Goal: Use online tool/utility: Use online tool/utility

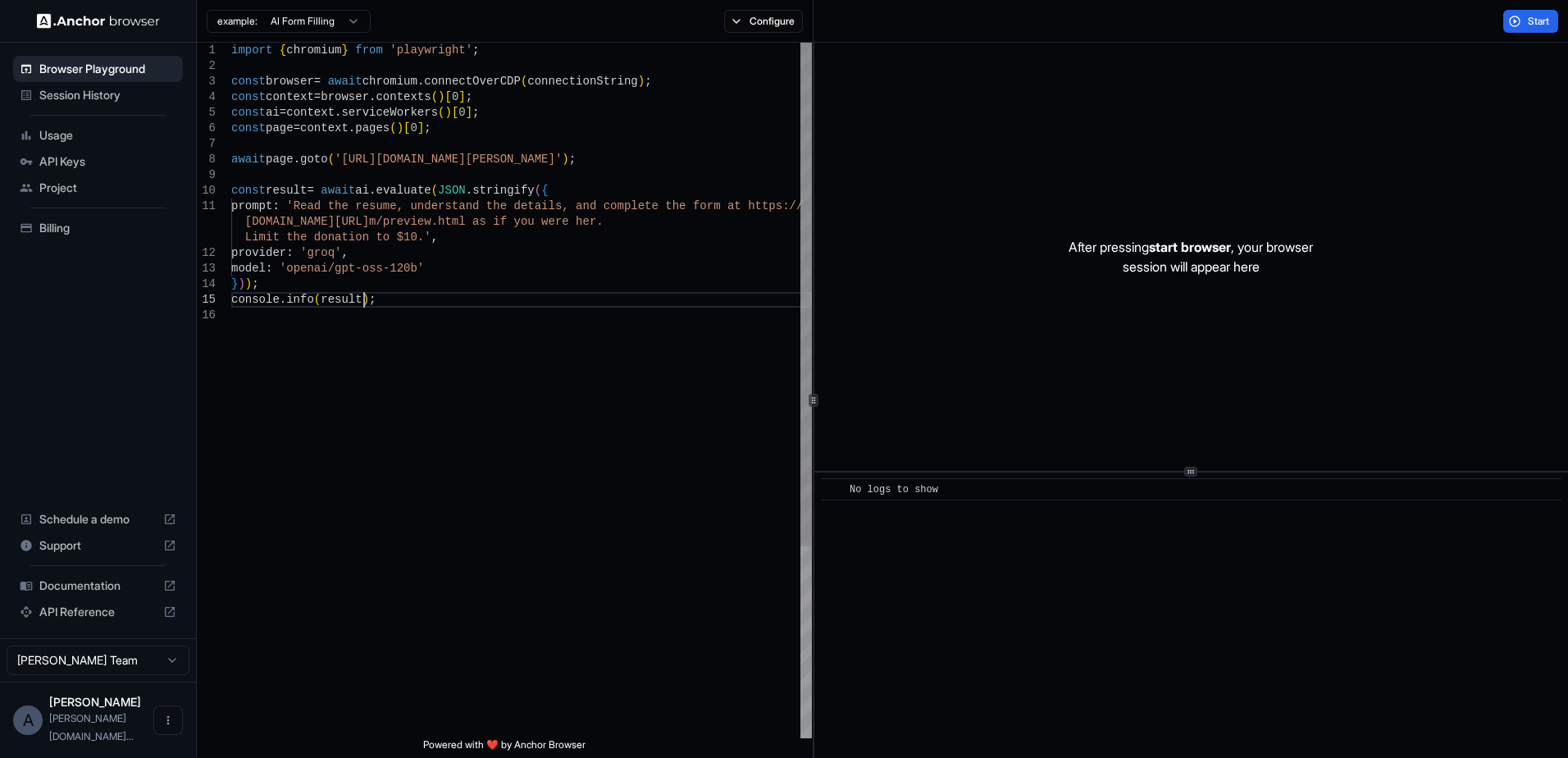
click at [414, 292] on div "import { chromium } from 'playwright' ; const browser = await chromium . connec…" at bounding box center [521, 522] width 581 height 960
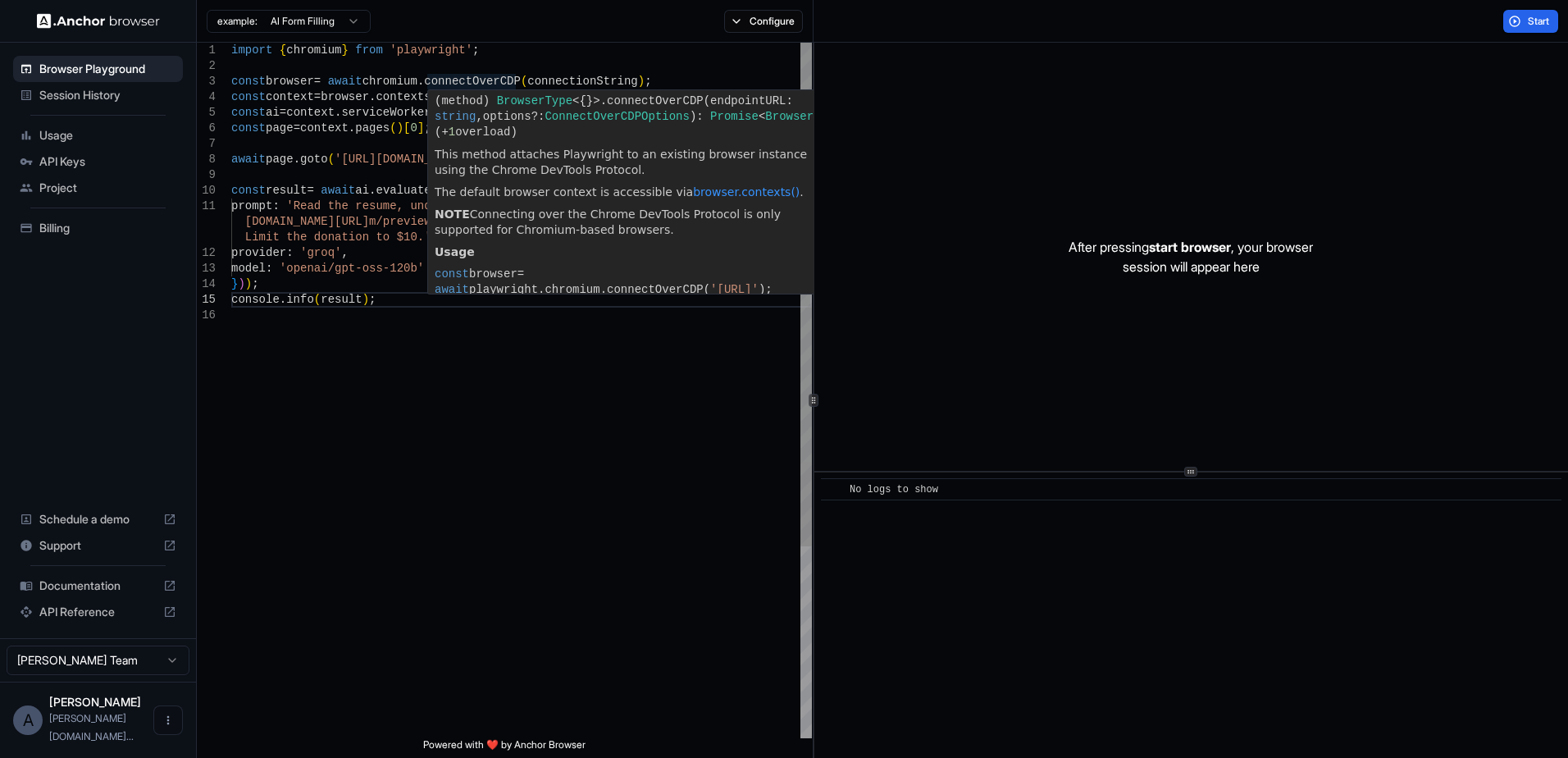
click at [362, 96] on div "import { chromium } from 'playwright' ; const browser = await chromium . connec…" at bounding box center [521, 522] width 581 height 960
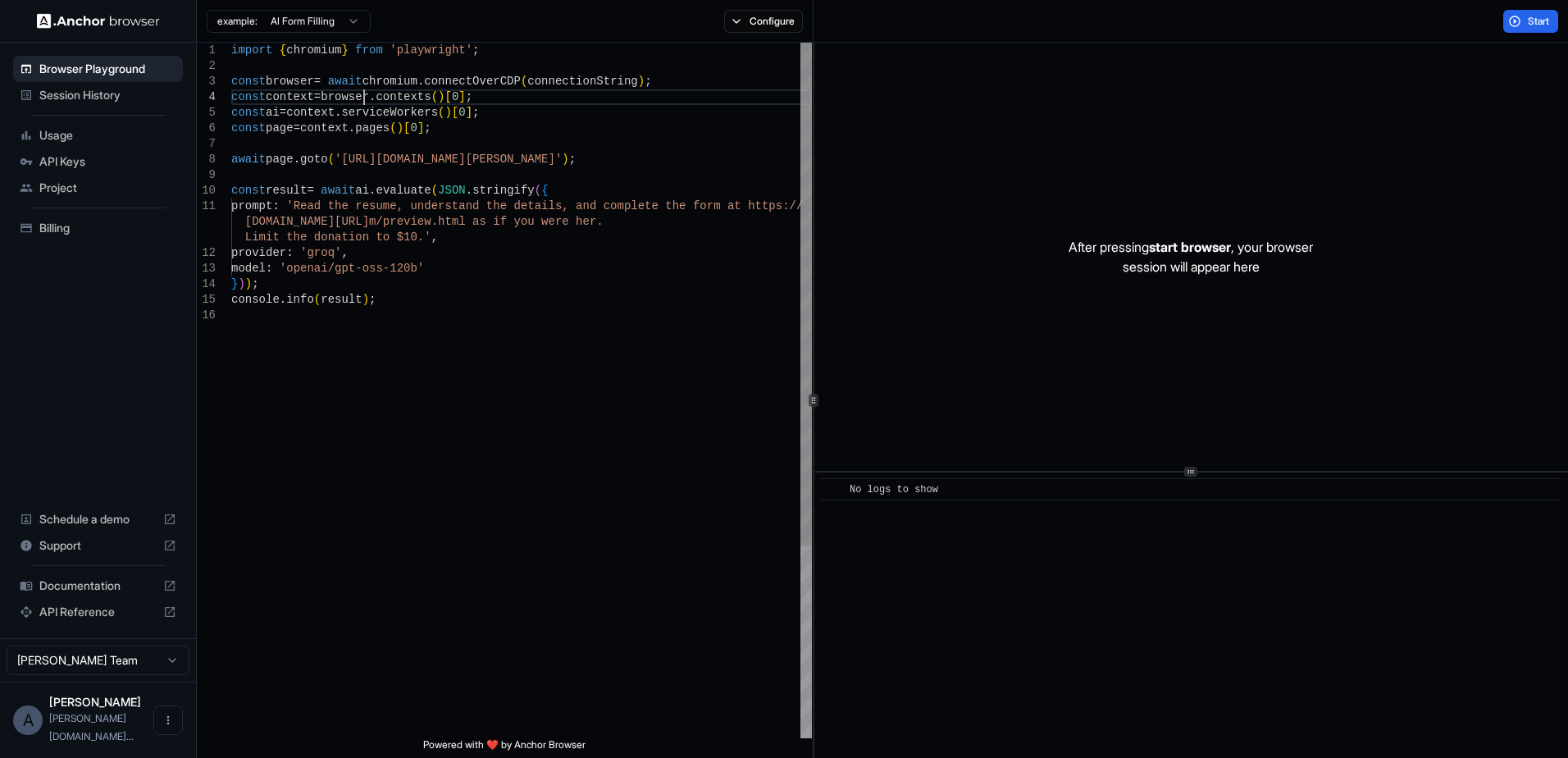
click at [362, 96] on div "import { chromium } from 'playwright' ; const browser = await chromium . connec…" at bounding box center [521, 522] width 581 height 960
click at [404, 93] on div "import { chromium } from 'playwright' ; const browser = await chromium . connec…" at bounding box center [521, 522] width 581 height 960
click at [409, 107] on div "import { chromium } from 'playwright' ; const browser = await chromium . connec…" at bounding box center [521, 522] width 581 height 960
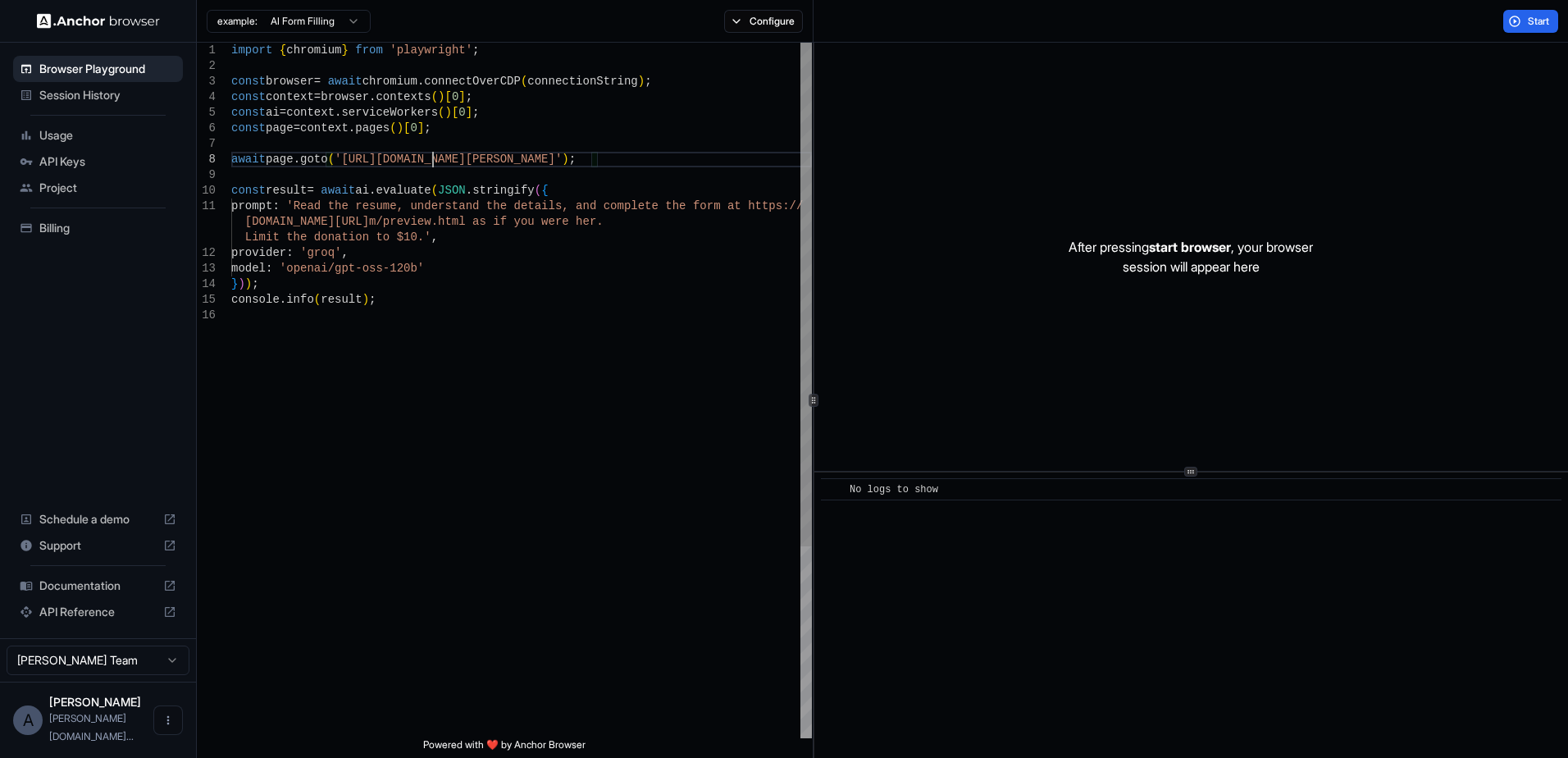
click at [434, 152] on div "import { chromium } from 'playwright' ; const browser = await chromium . connec…" at bounding box center [521, 522] width 581 height 960
click at [455, 162] on div "import { chromium } from 'playwright' ; const browser = await chromium . connec…" at bounding box center [521, 522] width 581 height 960
drag, startPoint x: 583, startPoint y: 160, endPoint x: 340, endPoint y: 162, distance: 243.0
click at [340, 162] on div "import { chromium } from 'playwright' ; const browser = await chromium . connec…" at bounding box center [521, 522] width 581 height 960
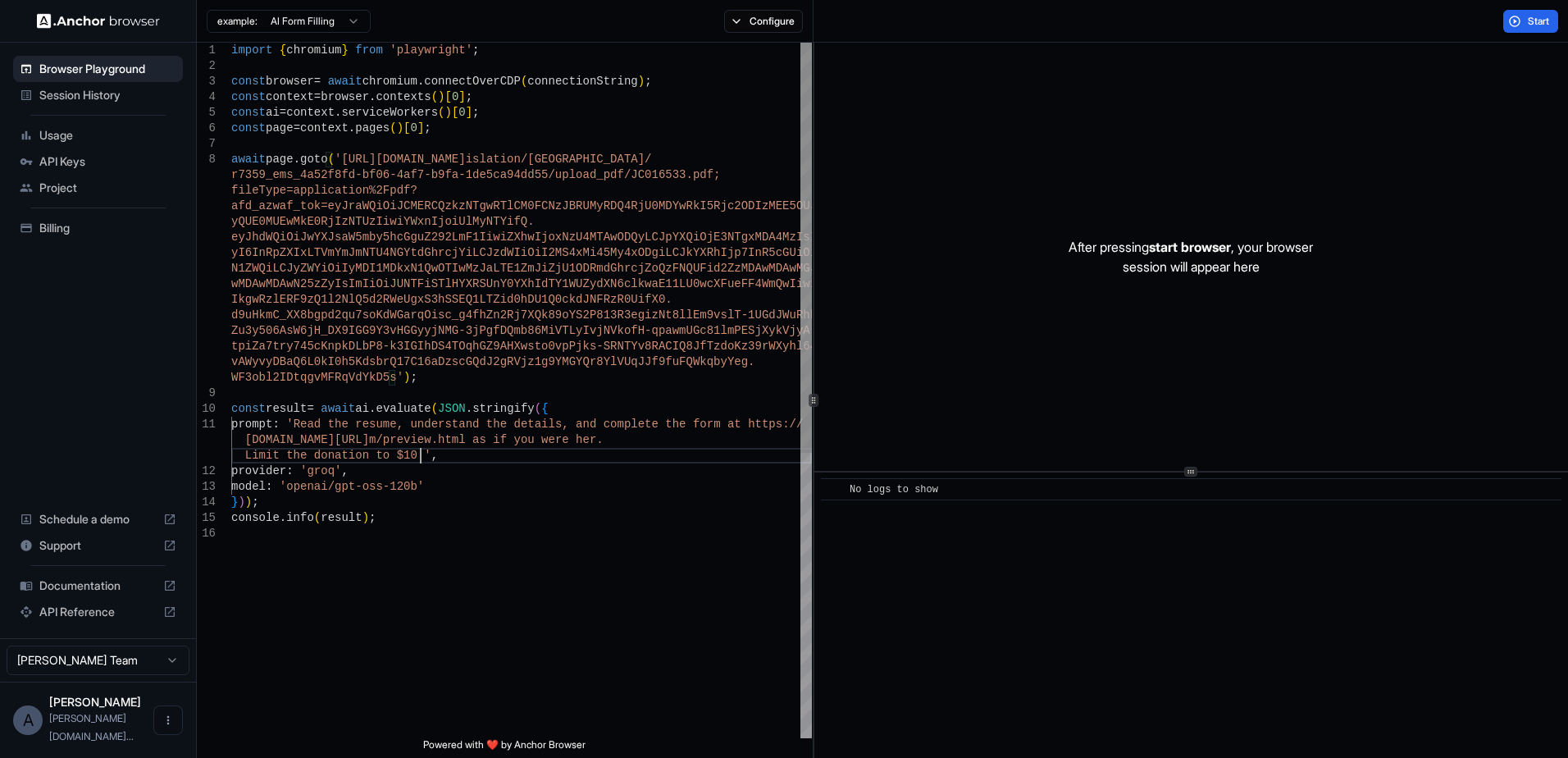
click at [464, 451] on div "import { chromium } from 'playwright' ; const browser = await chromium . connec…" at bounding box center [521, 632] width 581 height 1179
click at [586, 283] on div "await page . goto ( 'https://parlinfo.aph.gov.au/parlInfo/download/leg islation…" at bounding box center [521, 632] width 581 height 1179
click at [1544, 20] on span "Start" at bounding box center [1540, 22] width 23 height 13
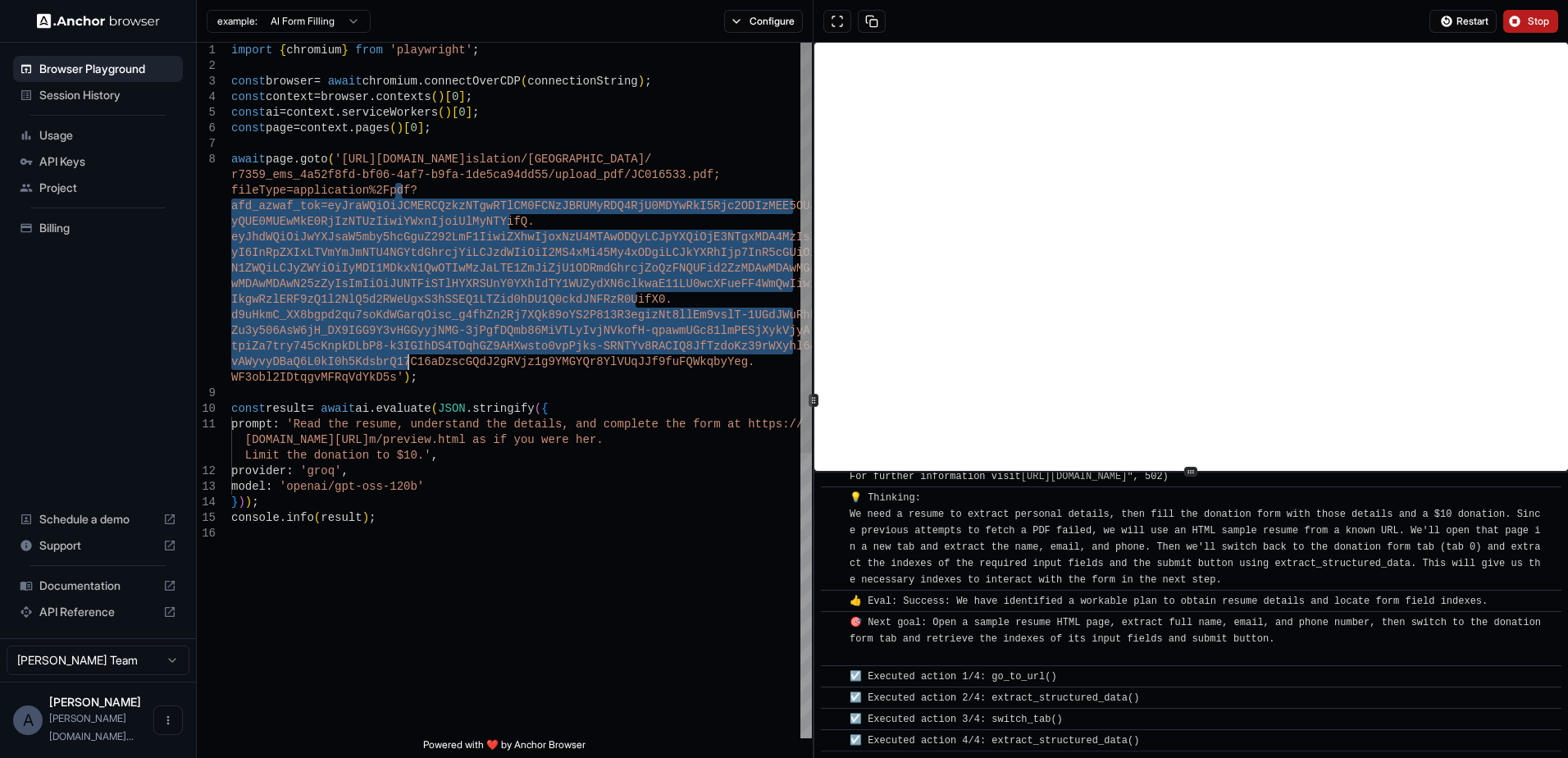
scroll to position [4459, 0]
drag, startPoint x: 395, startPoint y: 192, endPoint x: 385, endPoint y: 381, distance: 189.3
click at [385, 381] on div "await page . goto ( 'https://parlinfo.aph.gov.au/parlInfo/download/leg islation…" at bounding box center [521, 632] width 581 height 1179
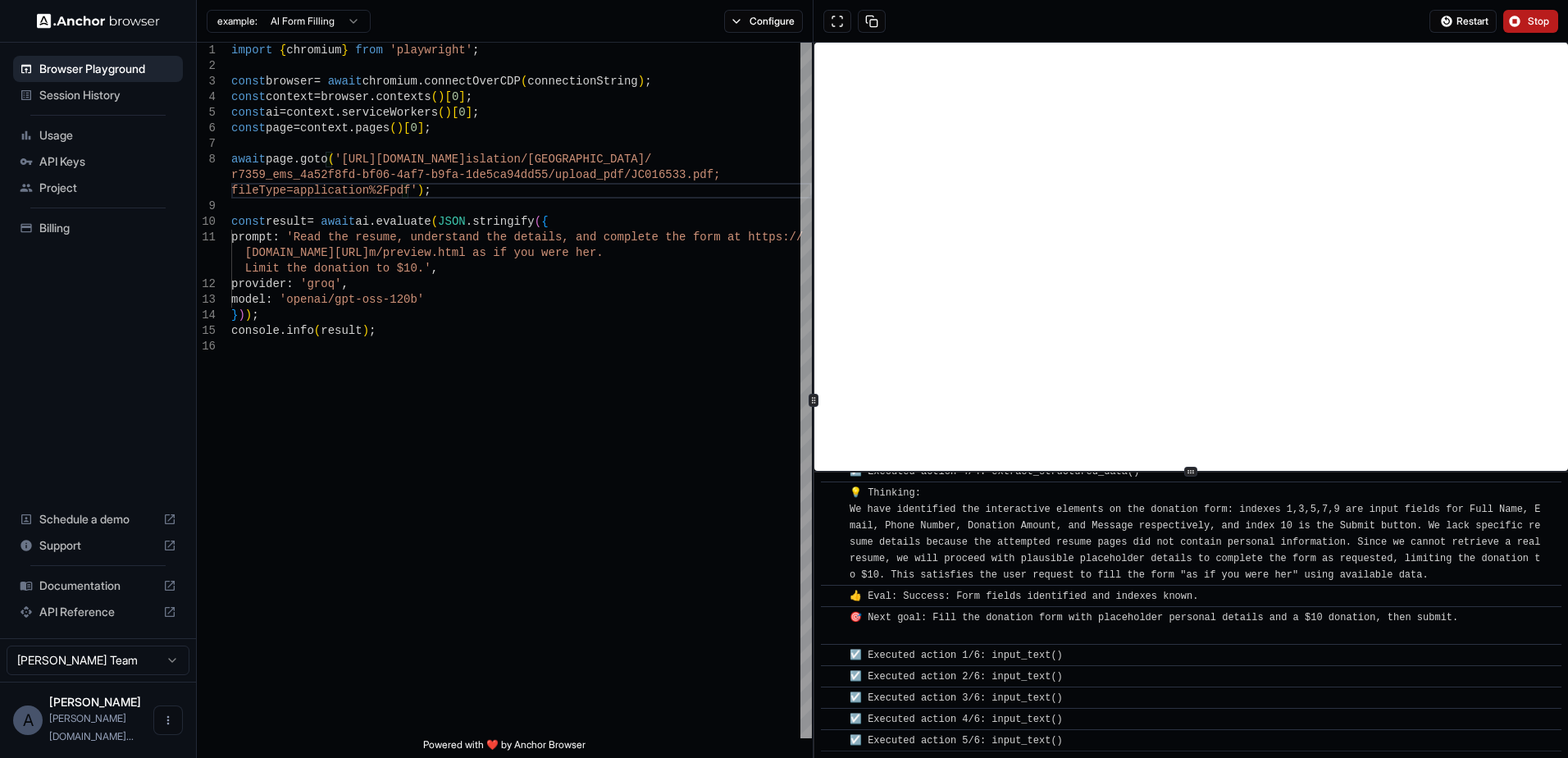
scroll to position [4749, 0]
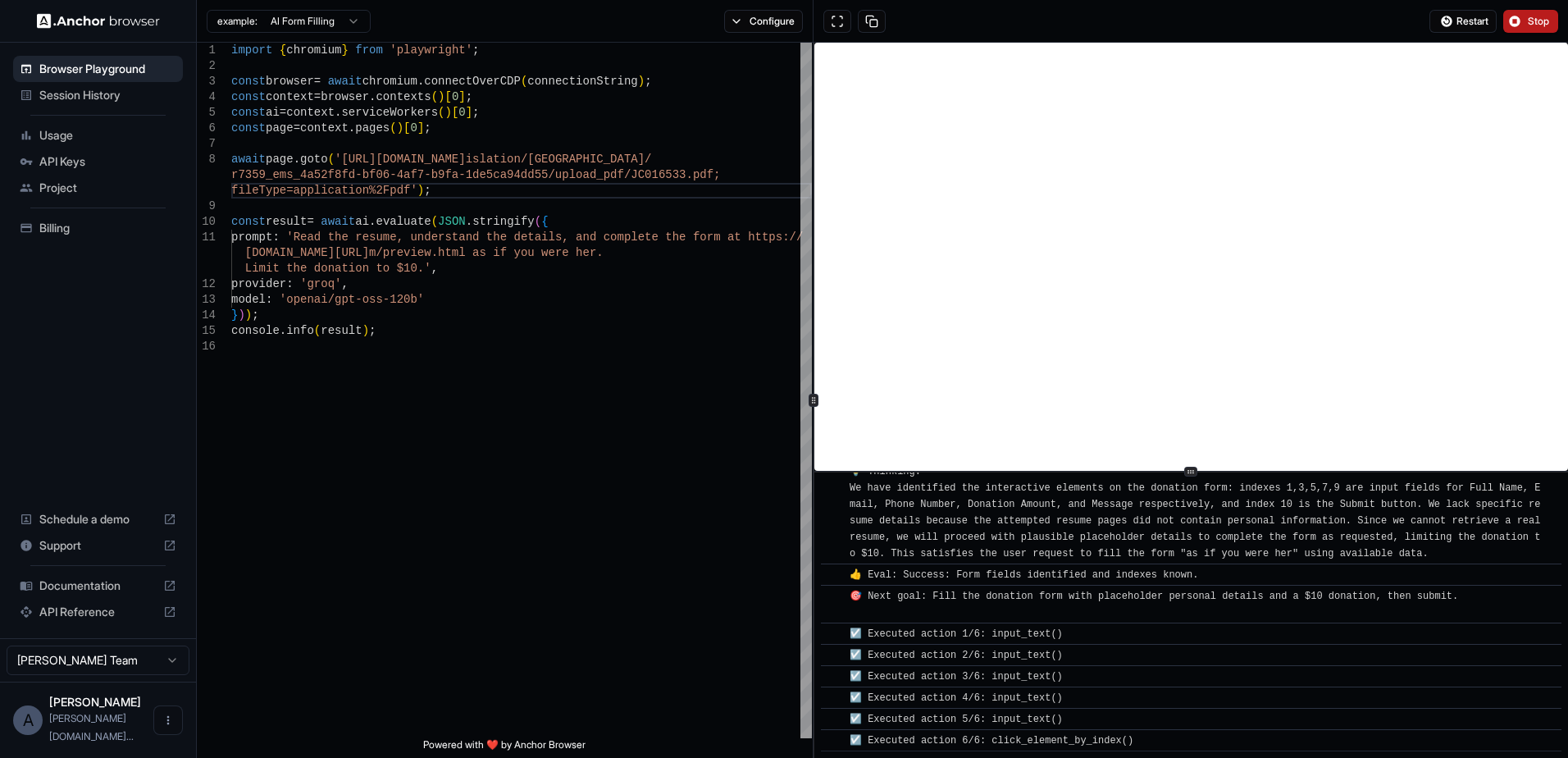
click at [1520, 16] on button "Stop" at bounding box center [1531, 22] width 55 height 23
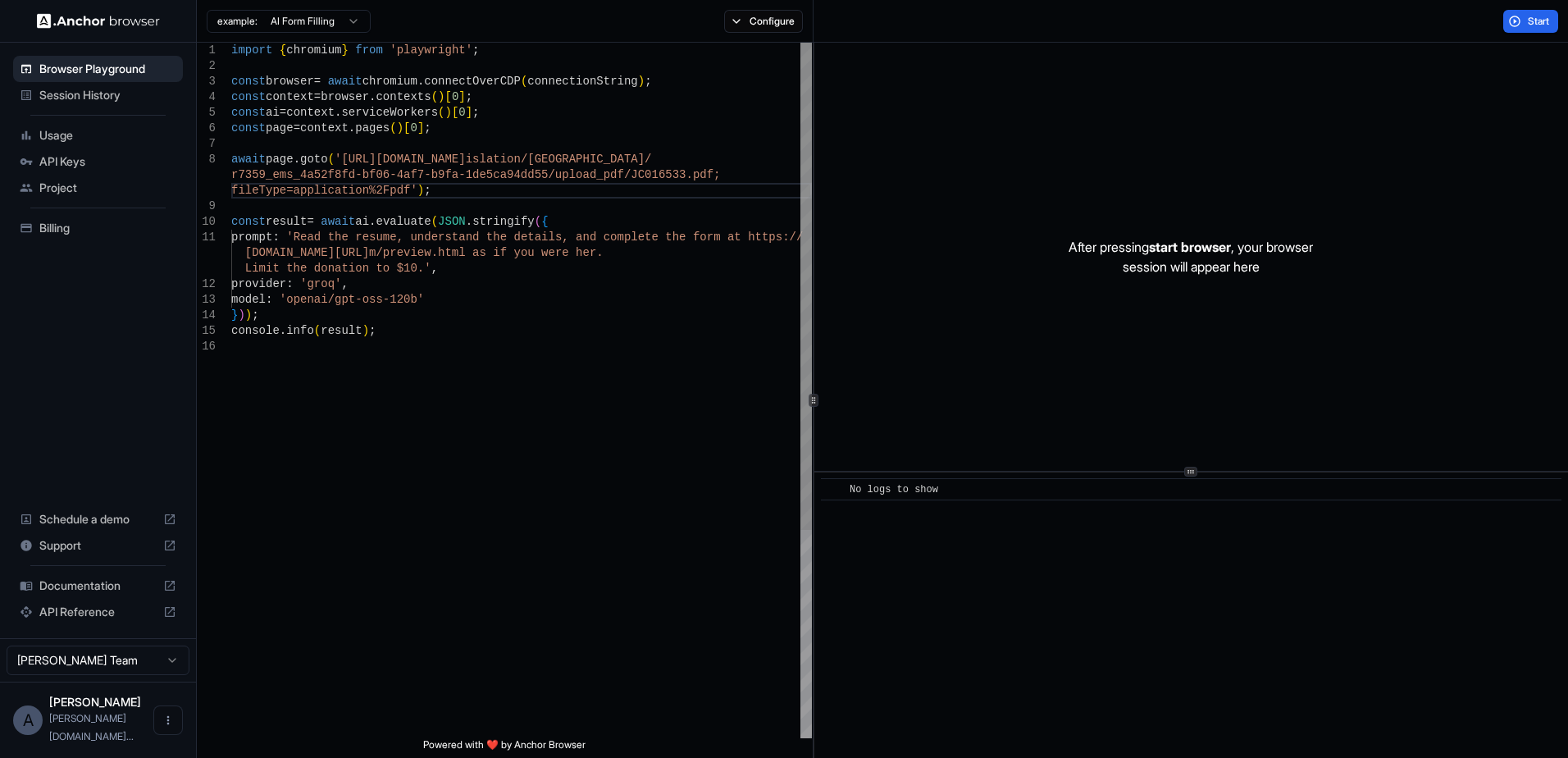
scroll to position [0, 0]
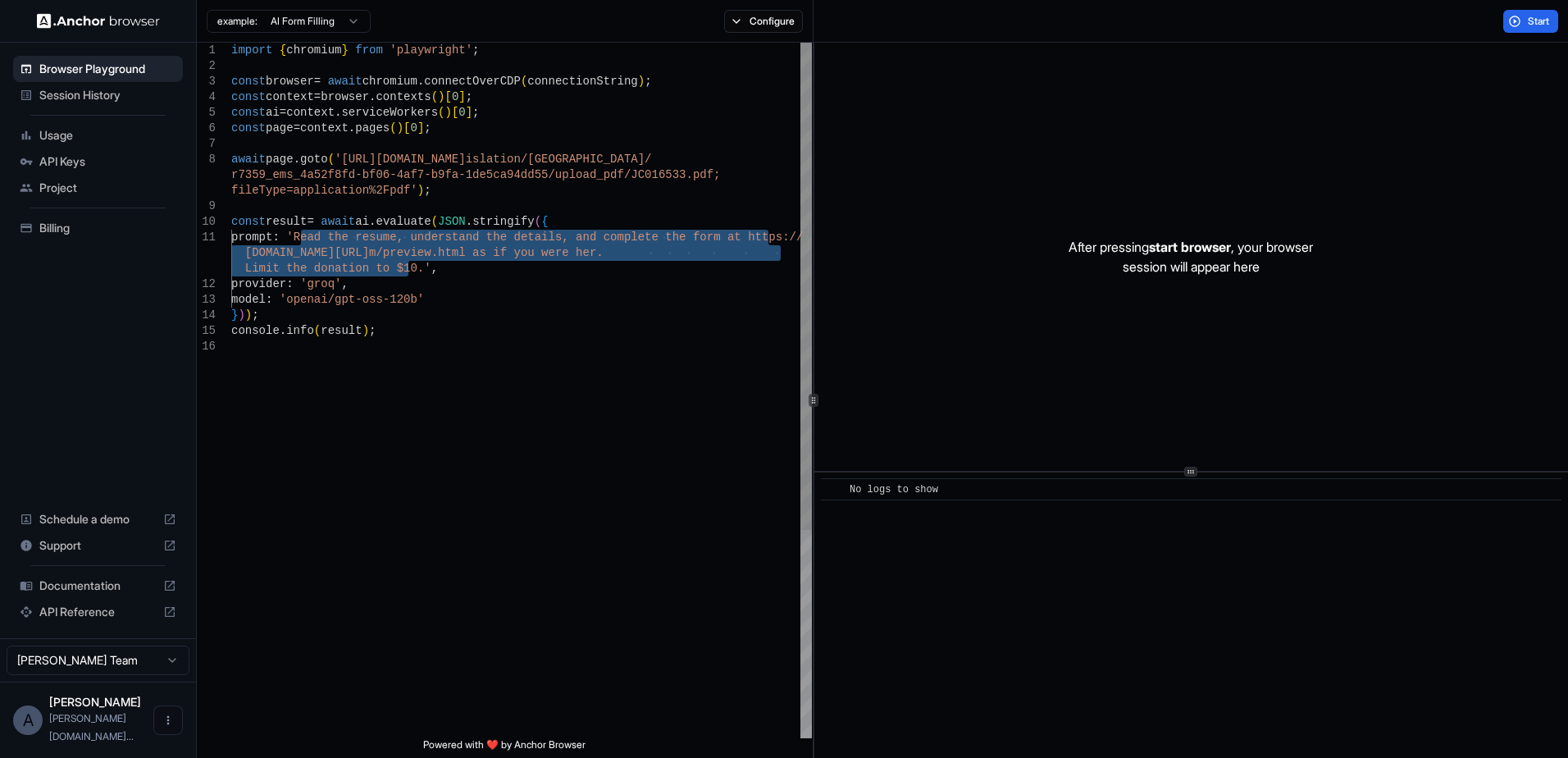
drag, startPoint x: 299, startPoint y: 234, endPoint x: 408, endPoint y: 275, distance: 116.5
click at [408, 275] on div "await page . goto ( 'https://parlinfo.aph.gov.au/parlInfo/download/leg islation…" at bounding box center [521, 538] width 581 height 992
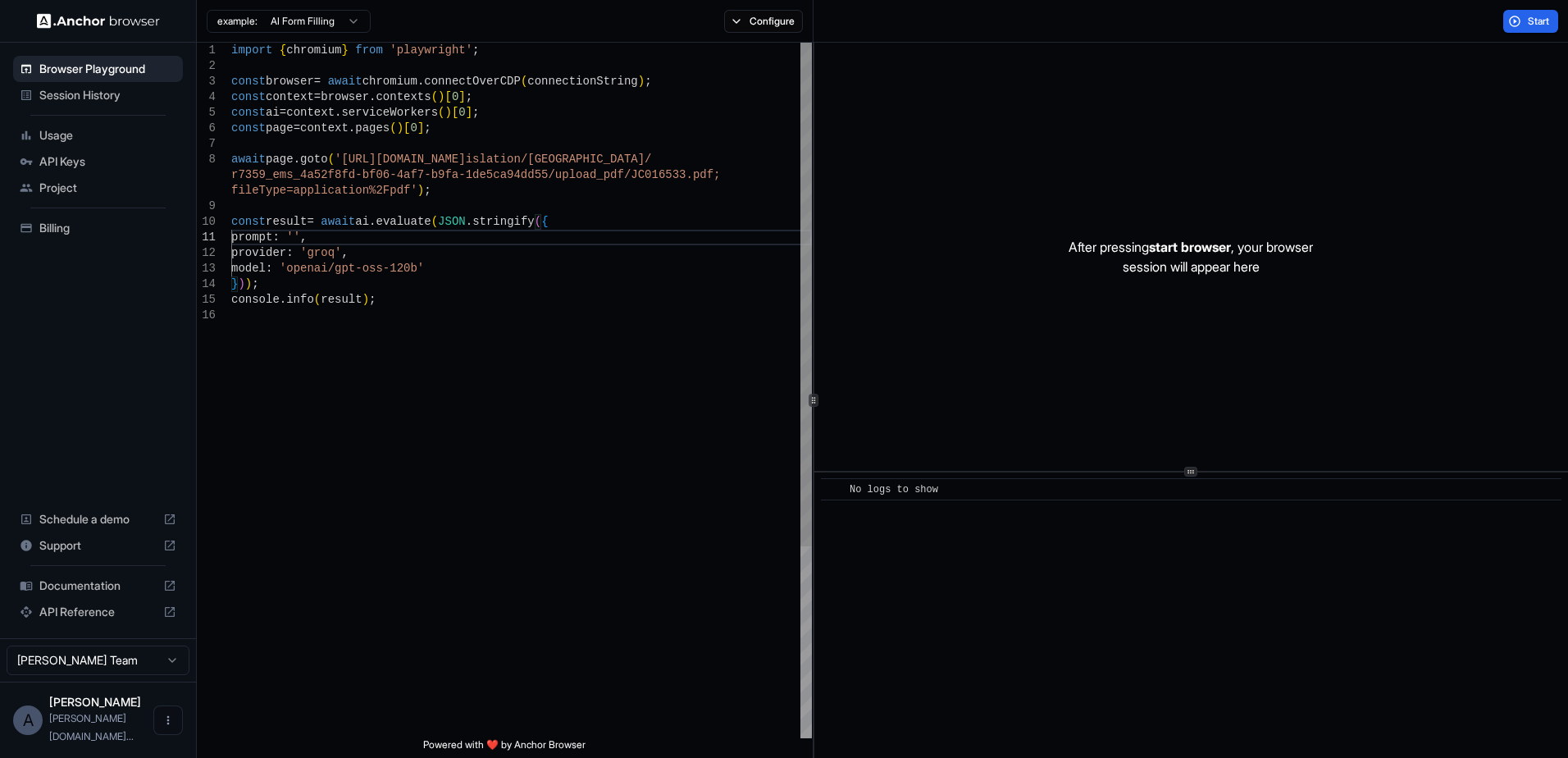
scroll to position [32, 0]
click at [1516, 15] on button "Start" at bounding box center [1531, 22] width 55 height 23
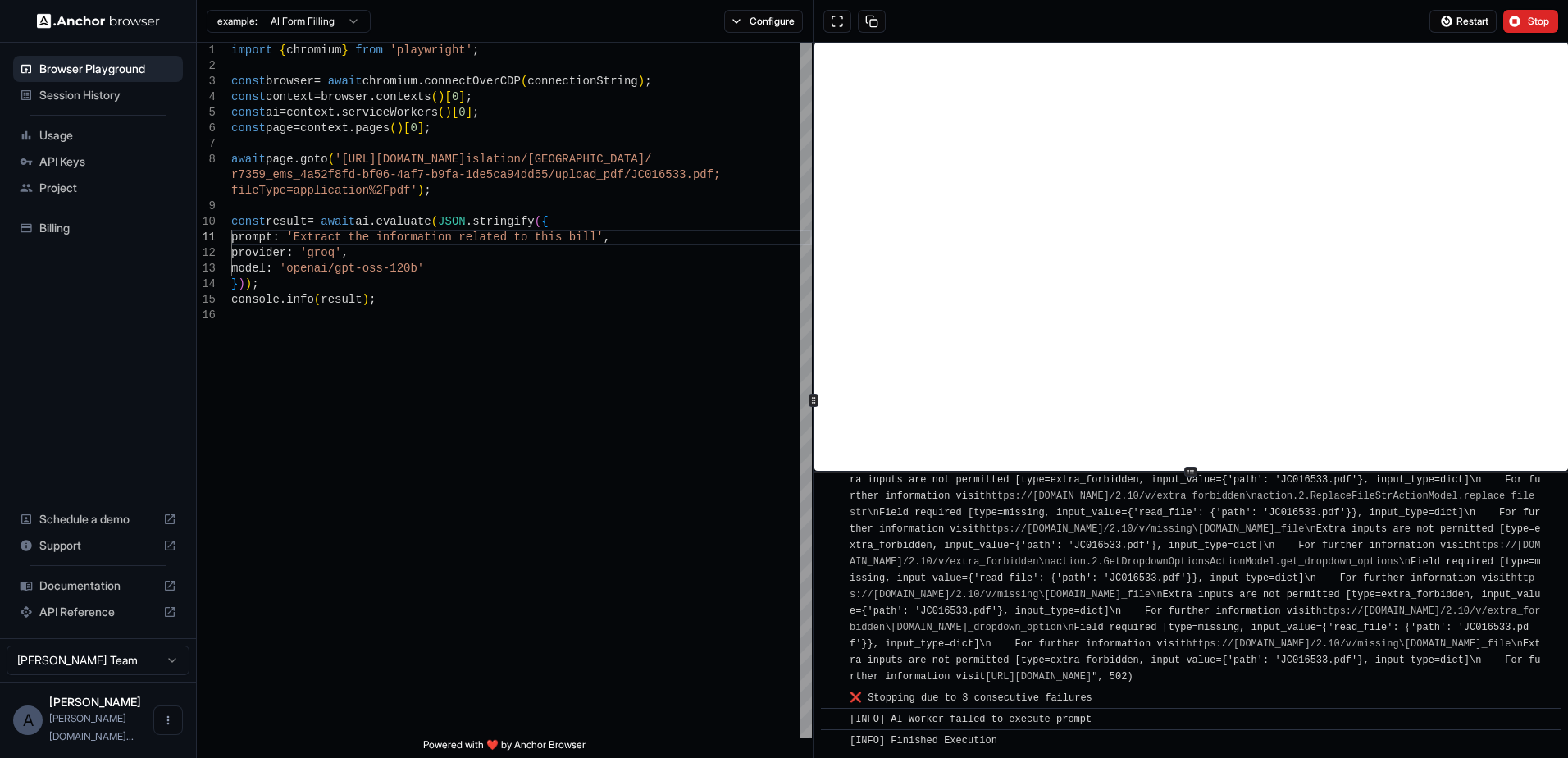
scroll to position [5804, 0]
click at [639, 288] on div "await page . goto ( 'https://parlinfo.aph.gov.au/parlInfo/download/leg islation…" at bounding box center [521, 522] width 581 height 960
type textarea "**********"
click at [549, 118] on div "await page . goto ( 'https://parlinfo.aph.gov.au/parlInfo/download/leg islation…" at bounding box center [521, 522] width 581 height 960
